Goal: Task Accomplishment & Management: Use online tool/utility

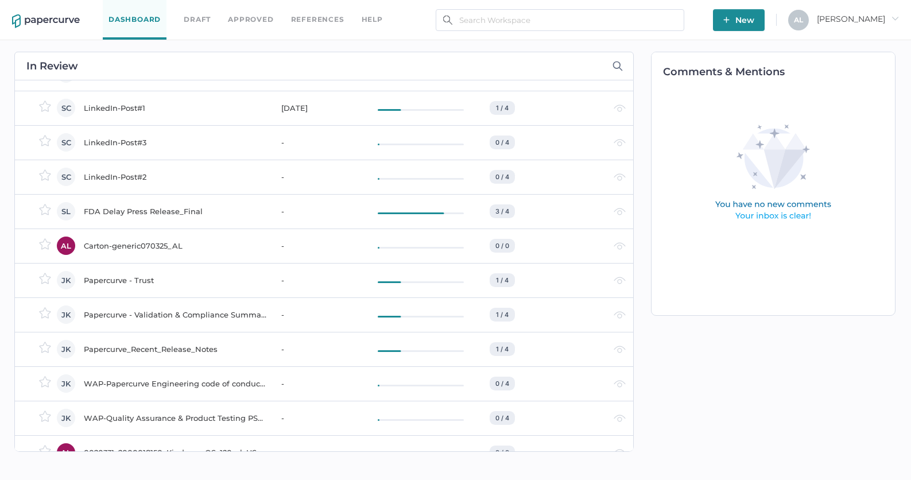
scroll to position [287, 0]
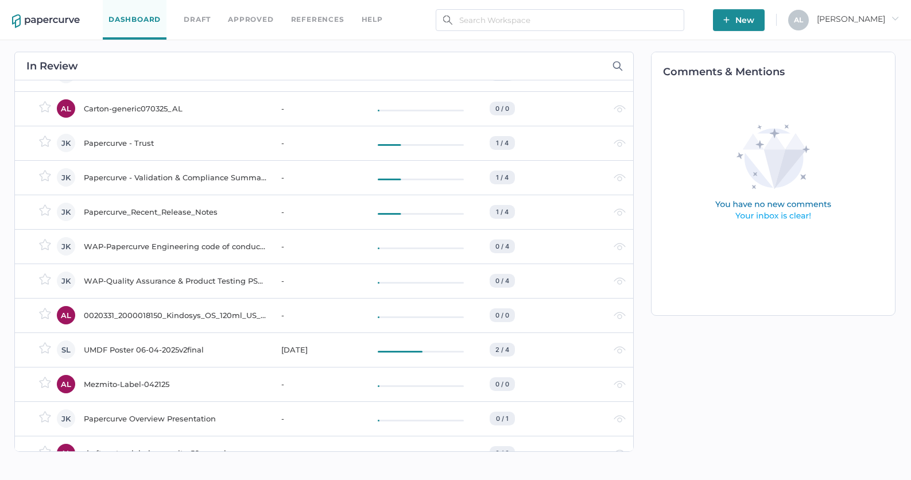
click at [160, 349] on div "UMDF Poster 06-04-2025v2final" at bounding box center [176, 350] width 184 height 14
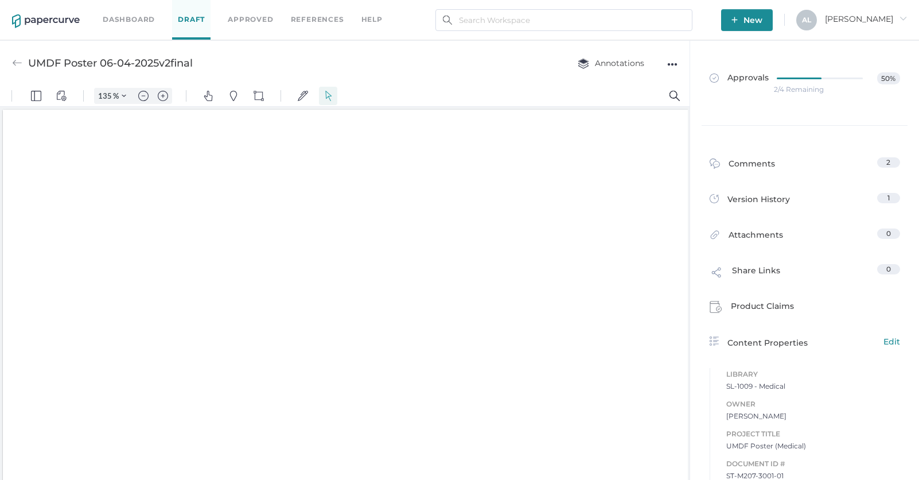
scroll to position [2, 0]
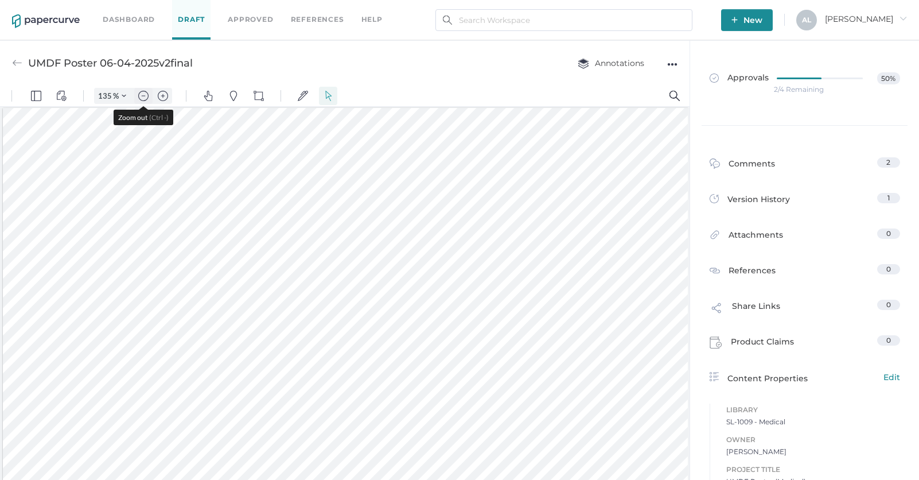
click at [143, 98] on img "Zoom out" at bounding box center [143, 96] width 10 height 10
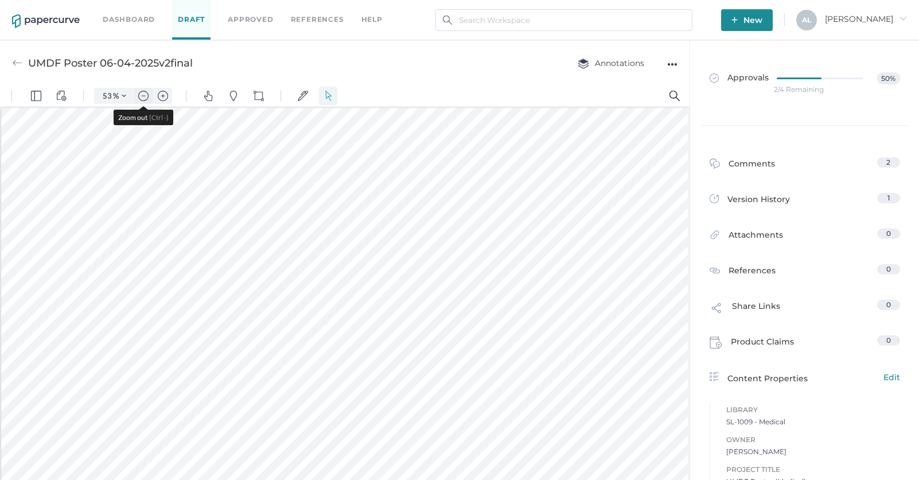
click at [143, 98] on img "Zoom out" at bounding box center [143, 96] width 10 height 10
type input "30"
